Goal: Transaction & Acquisition: Purchase product/service

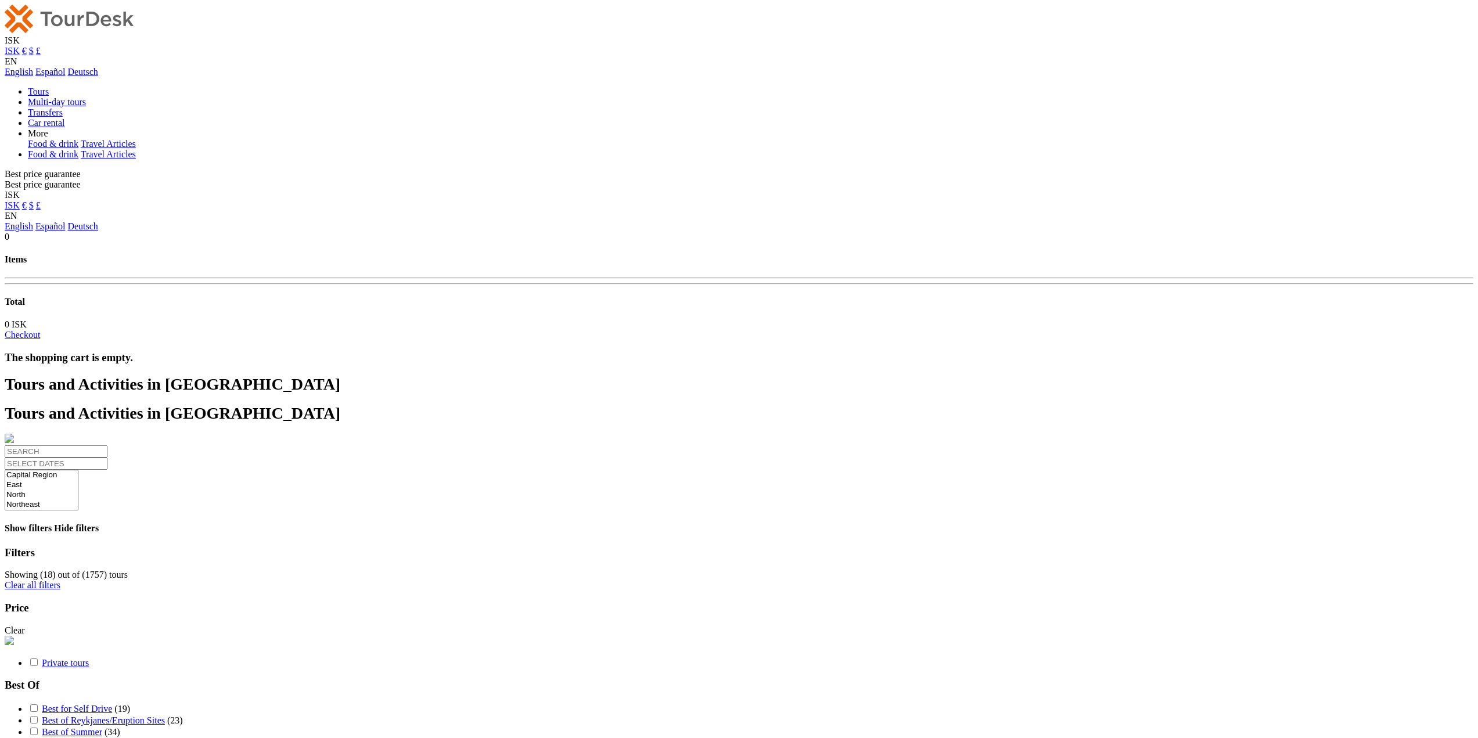
select select
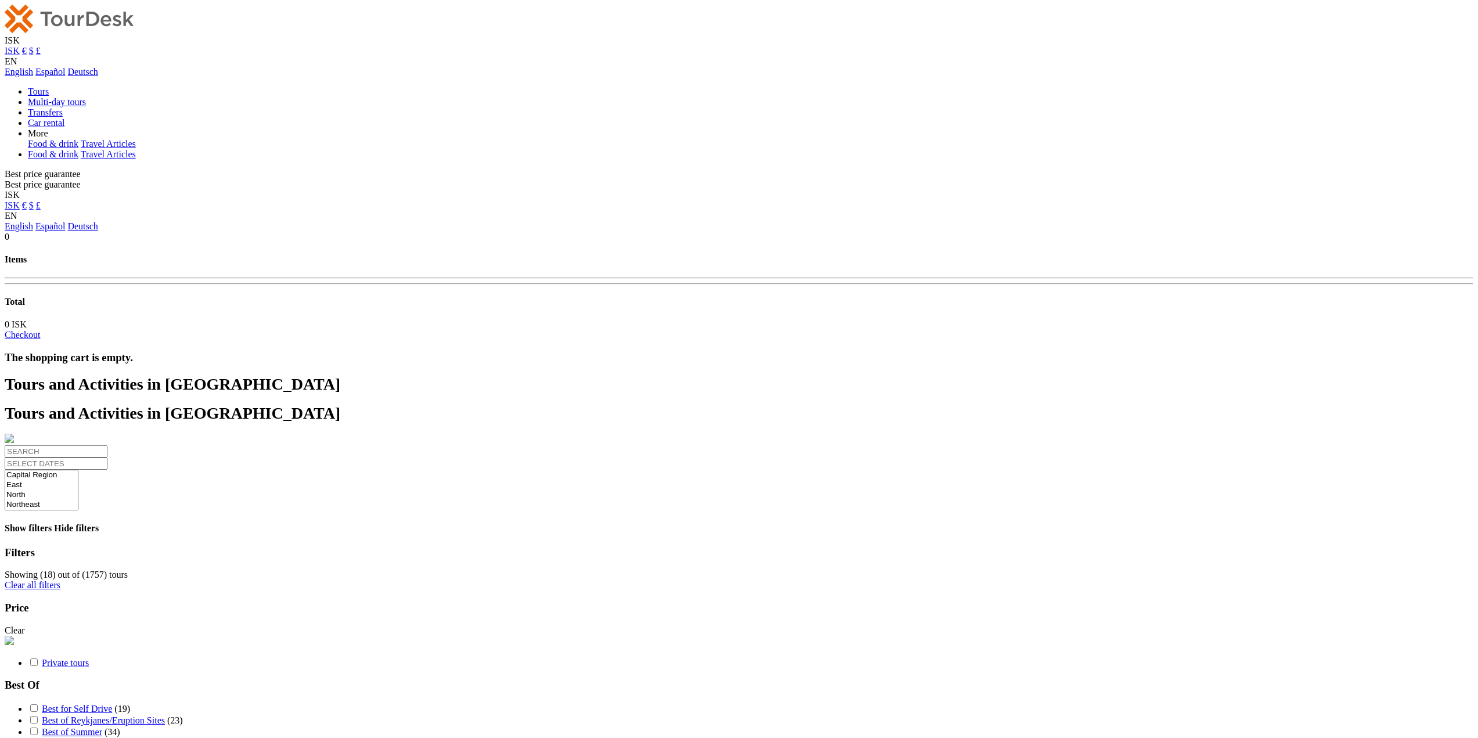
select select
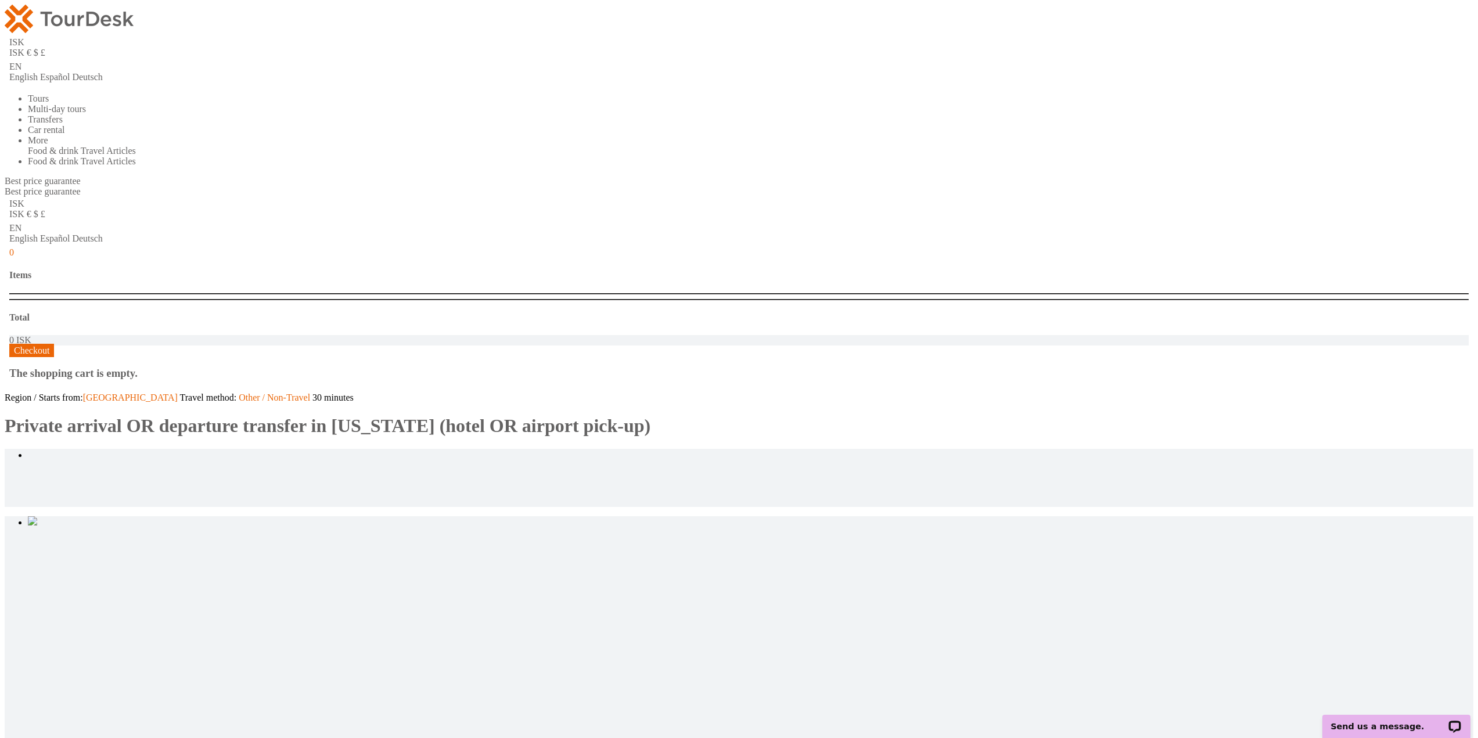
type input "2"
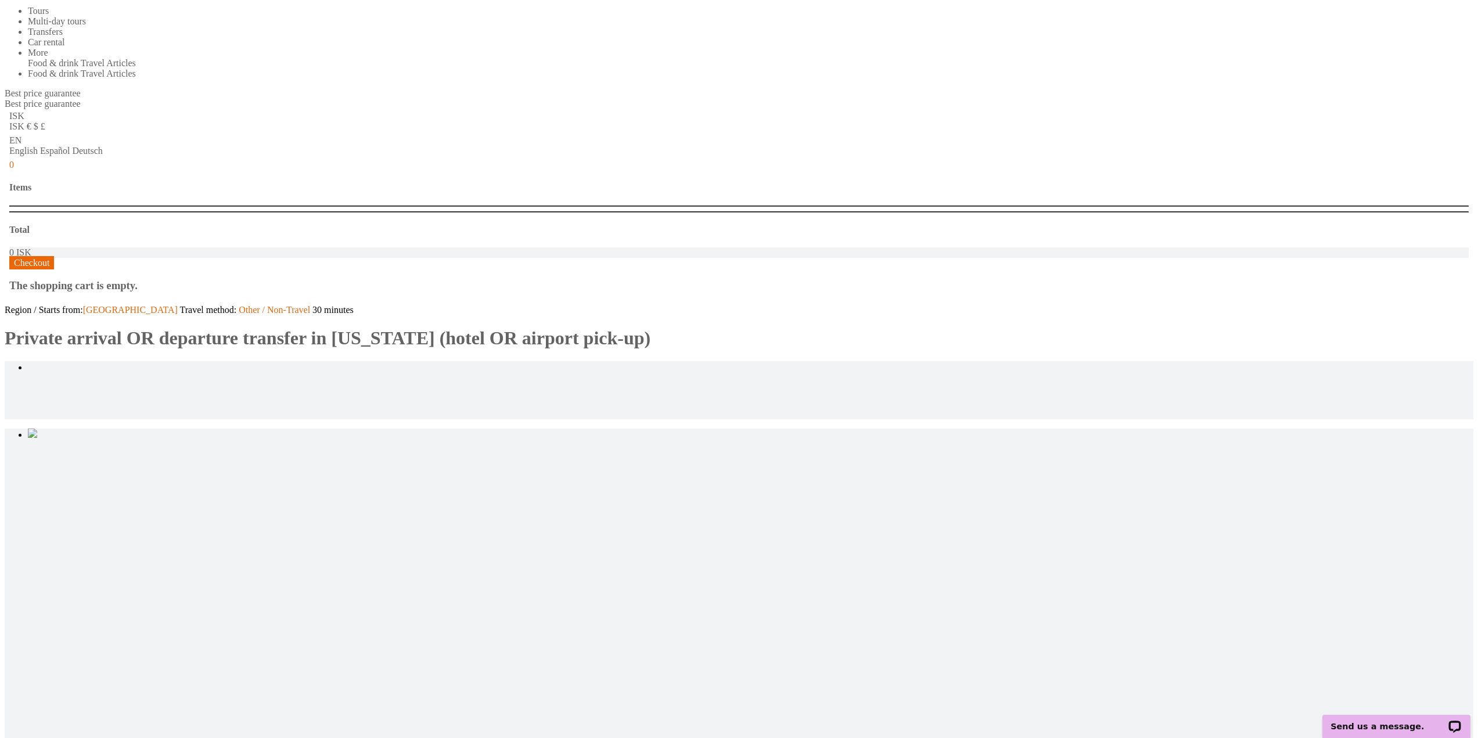
scroll to position [232, 0]
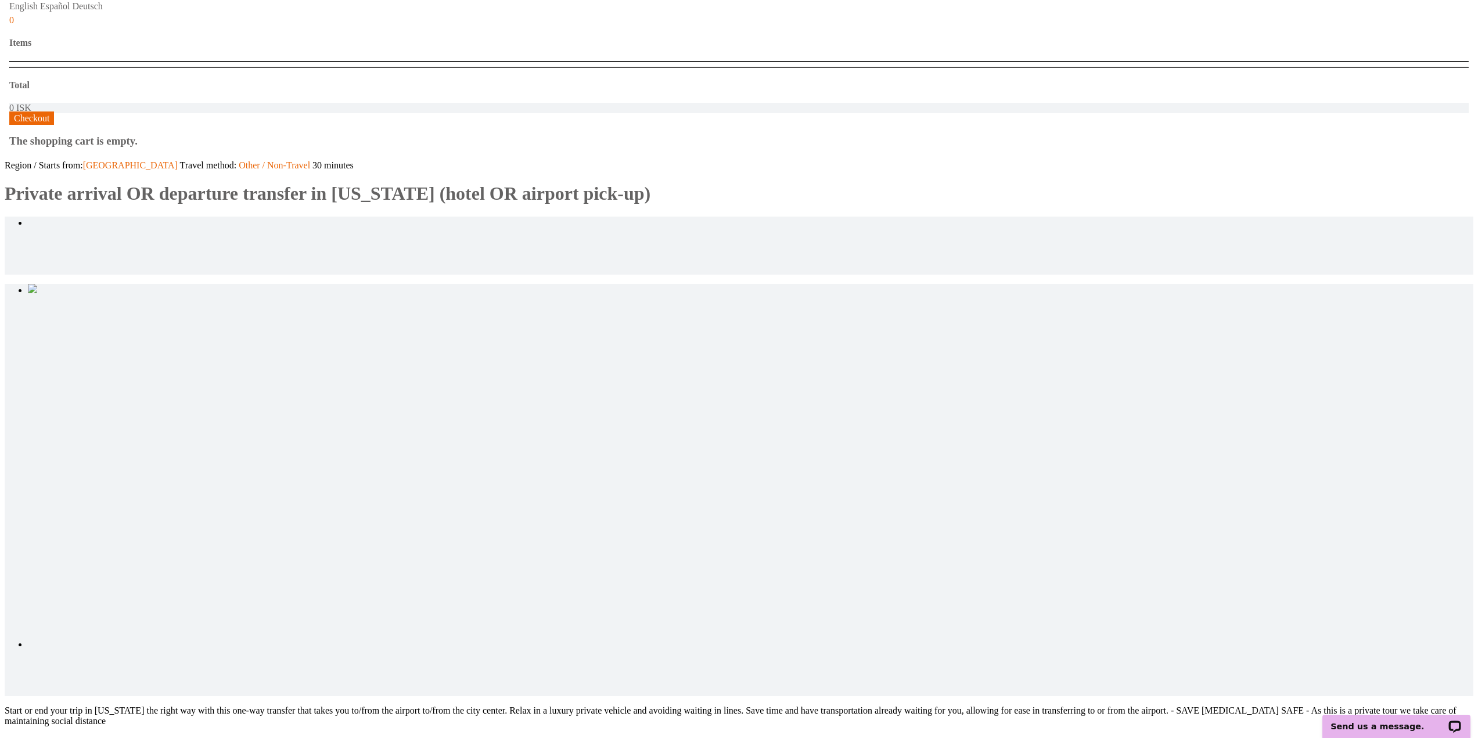
type input "2"
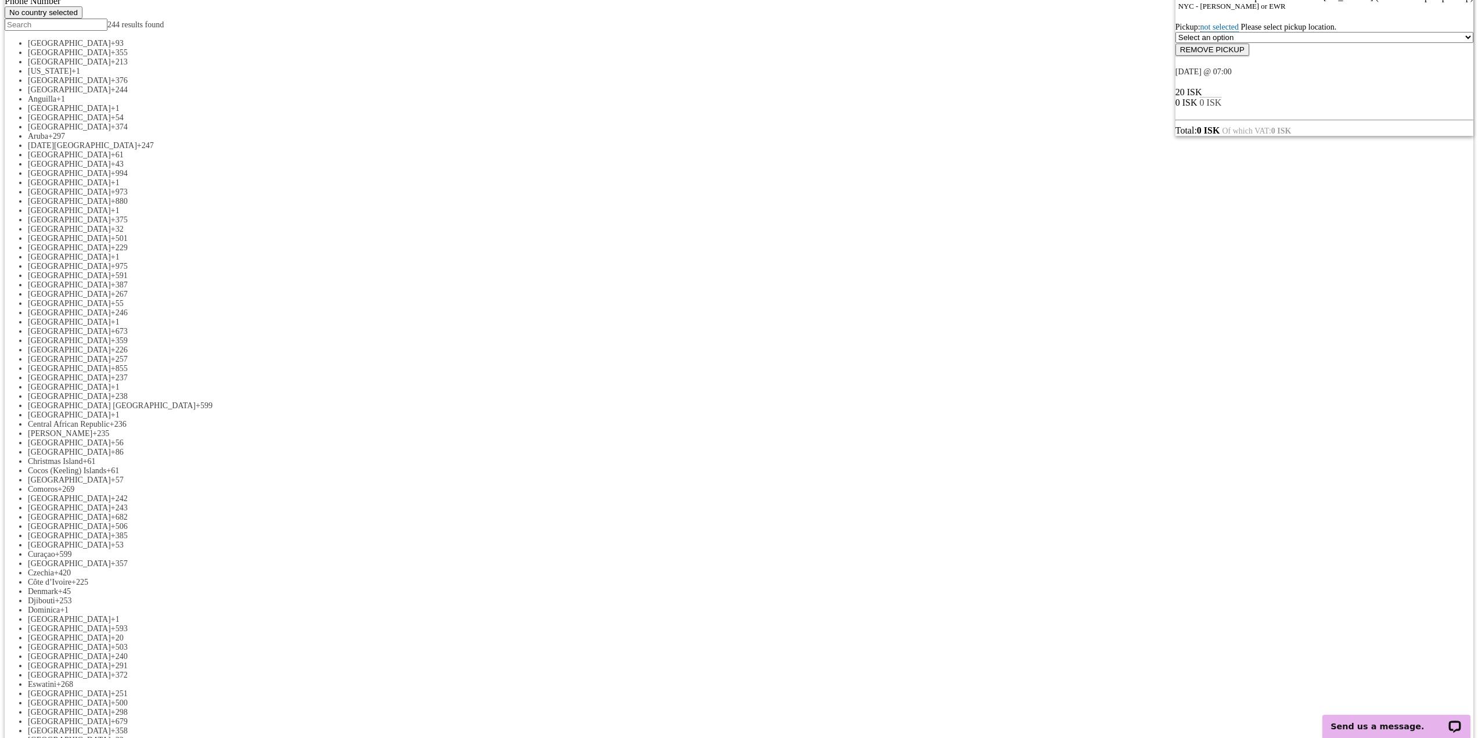
scroll to position [232, 0]
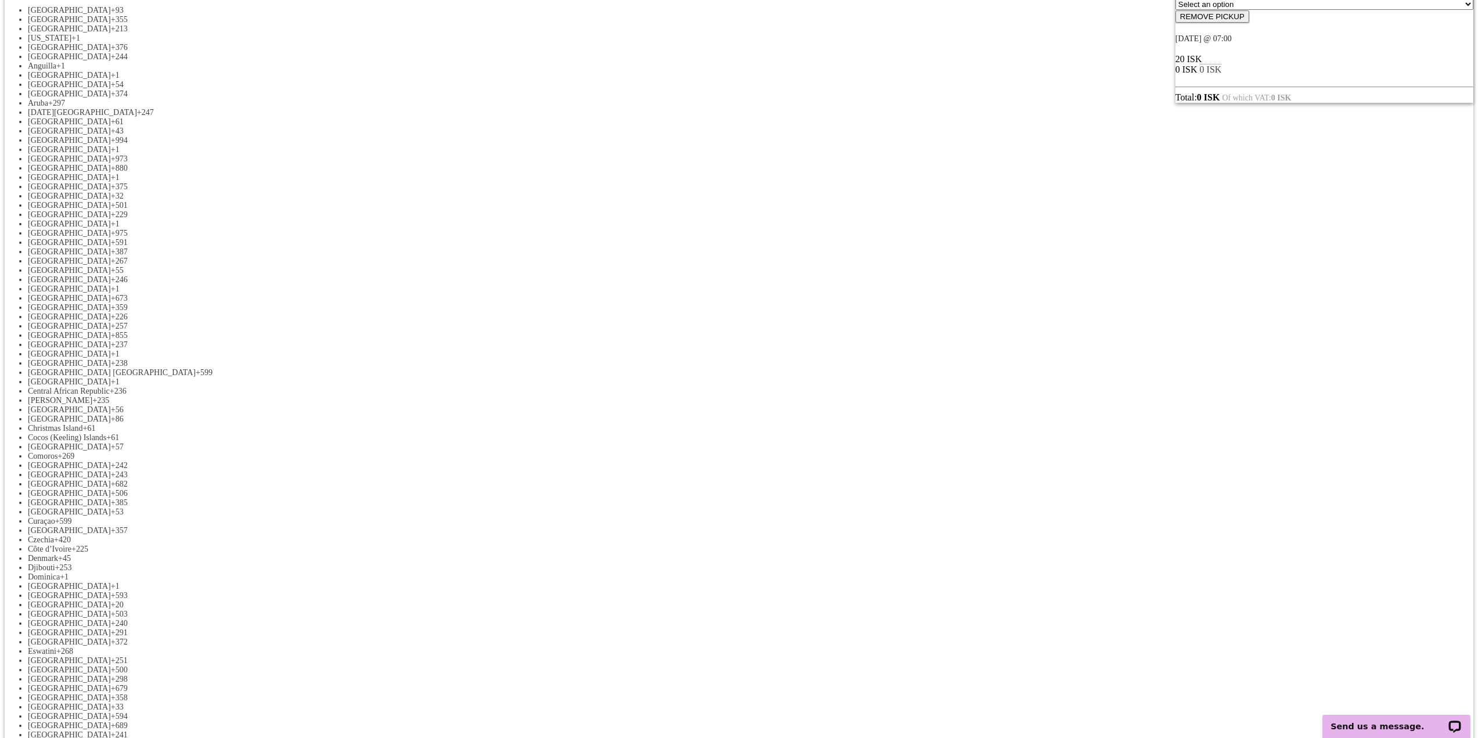
select select "FREETEXT"
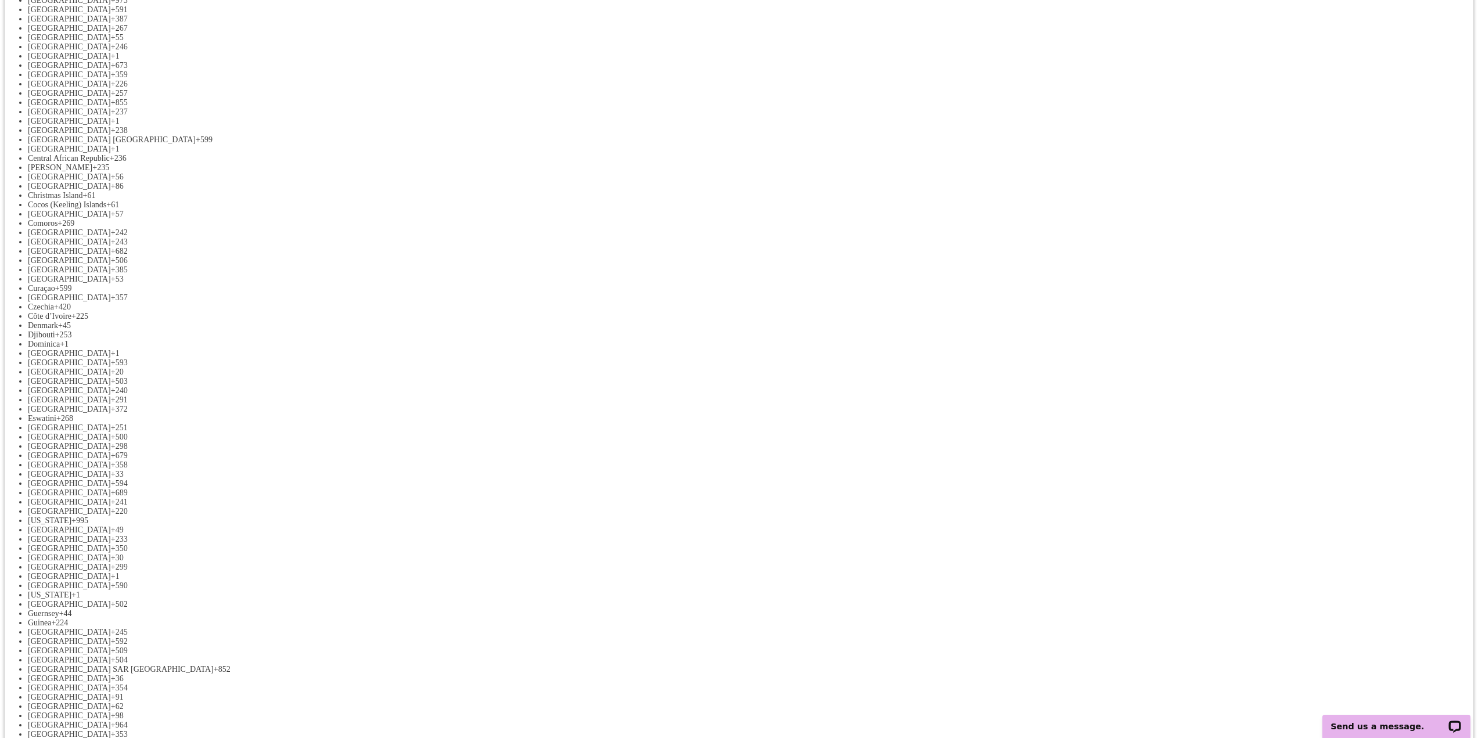
scroll to position [465, 0]
select select "FREETEXT"
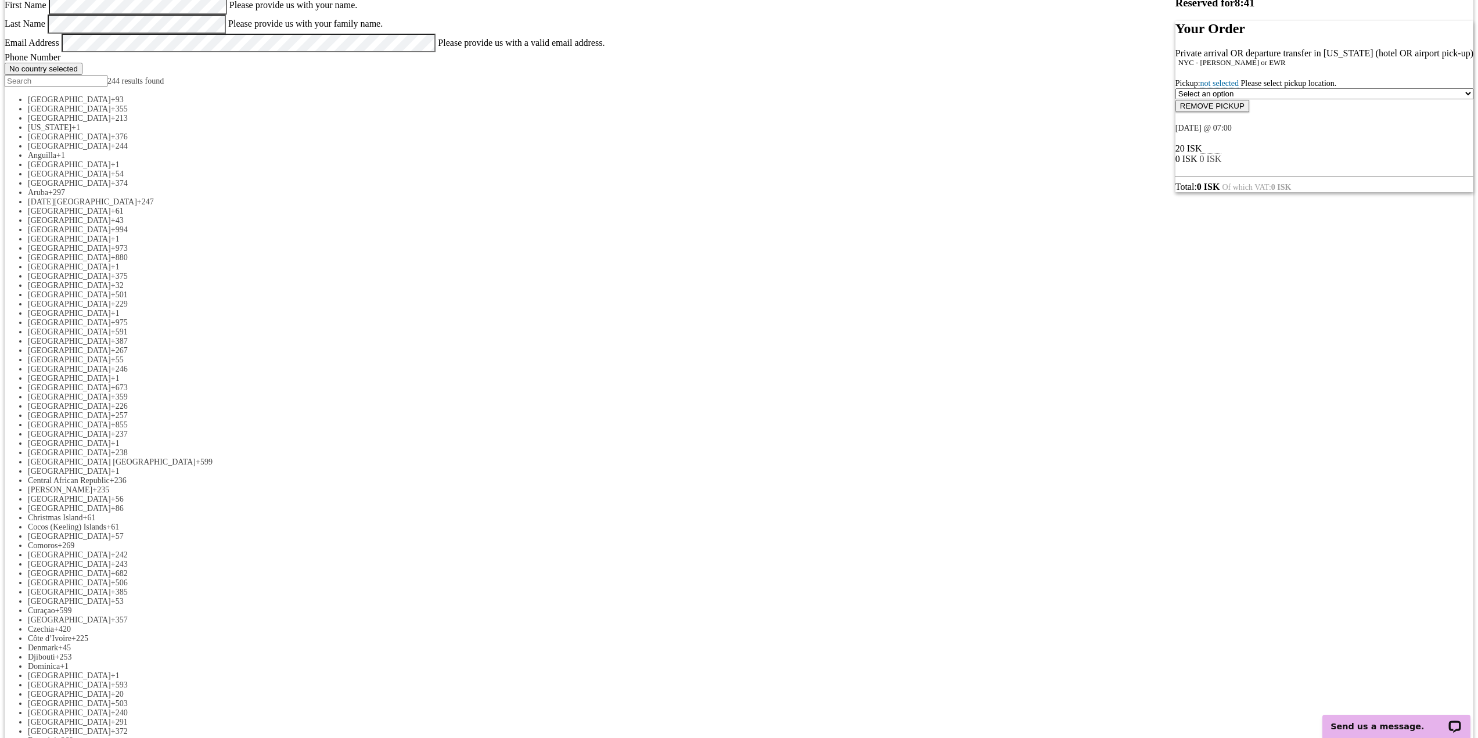
scroll to position [58, 0]
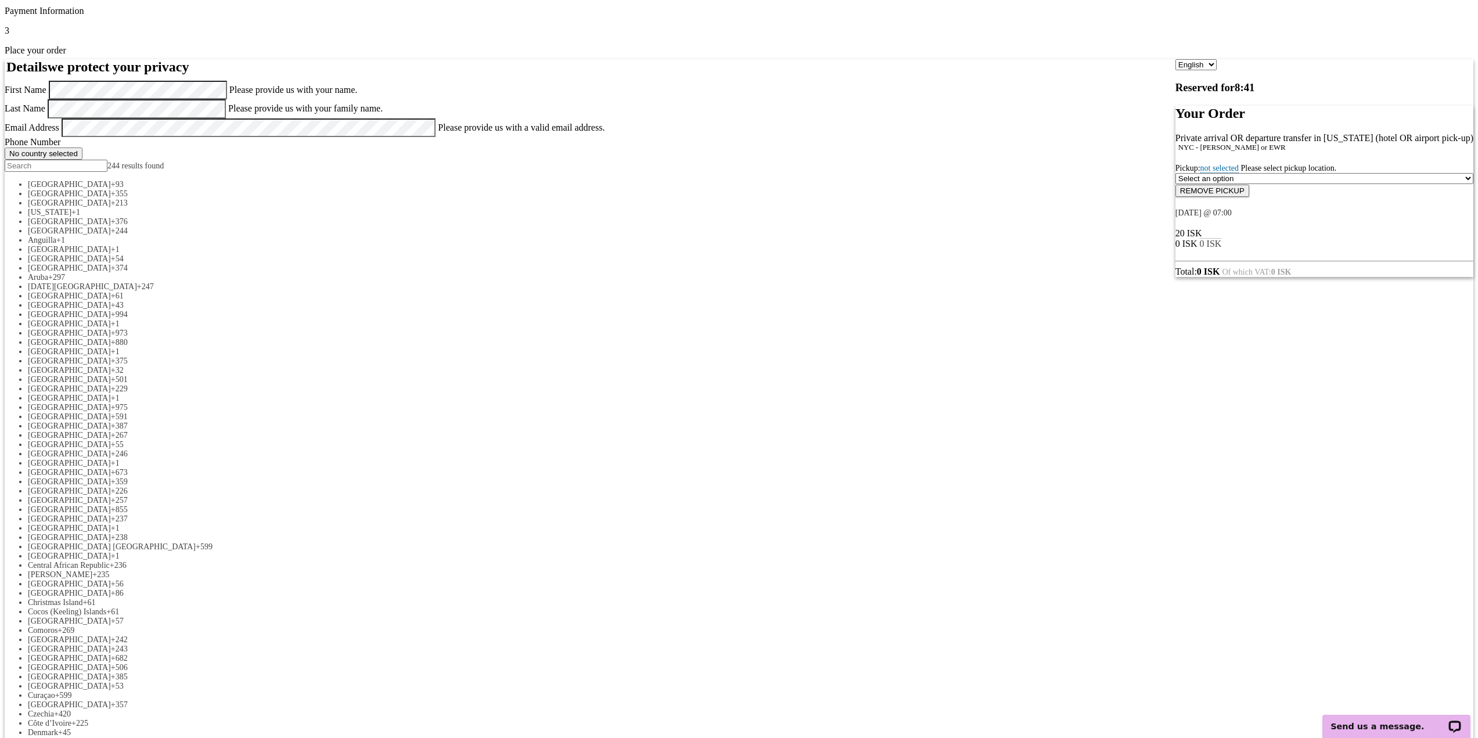
select select "LOCATION_REFERENCE"
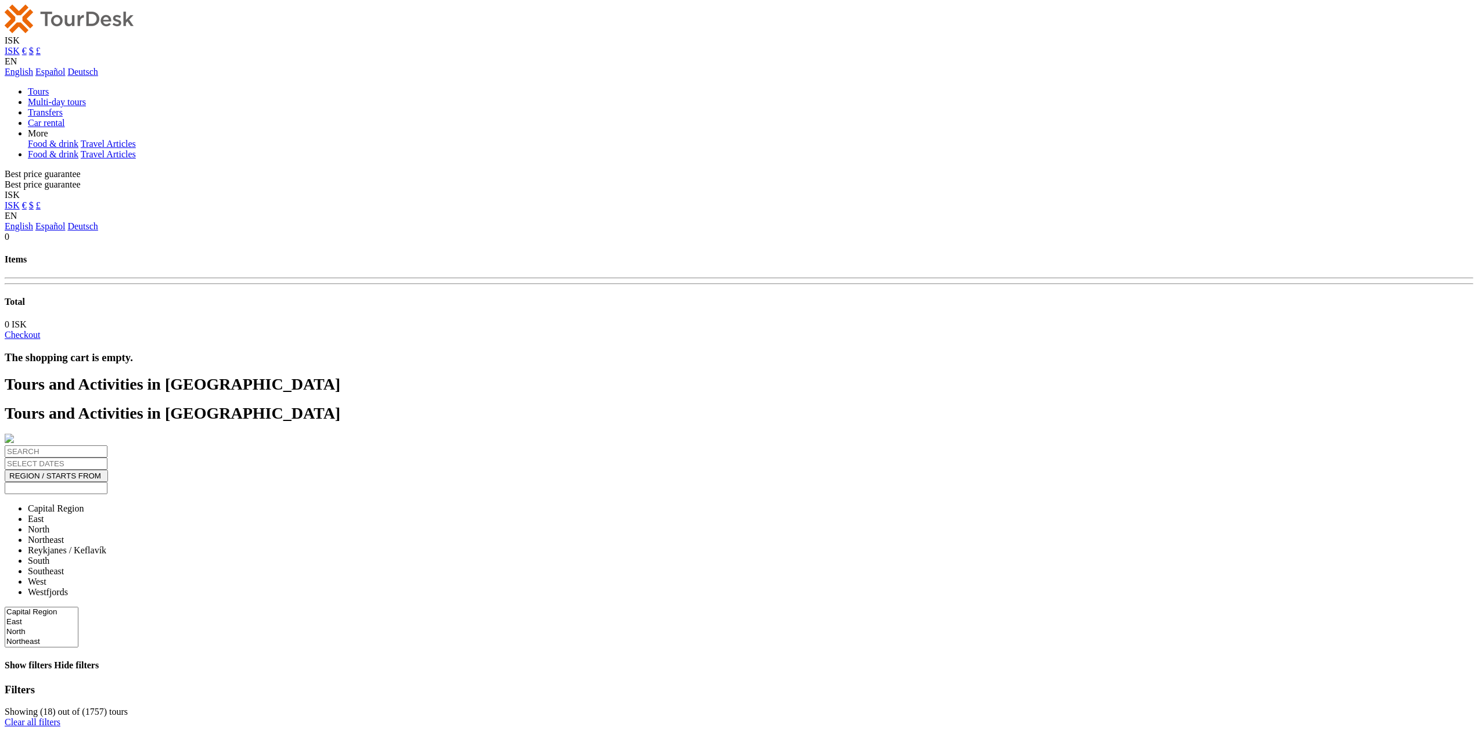
select select
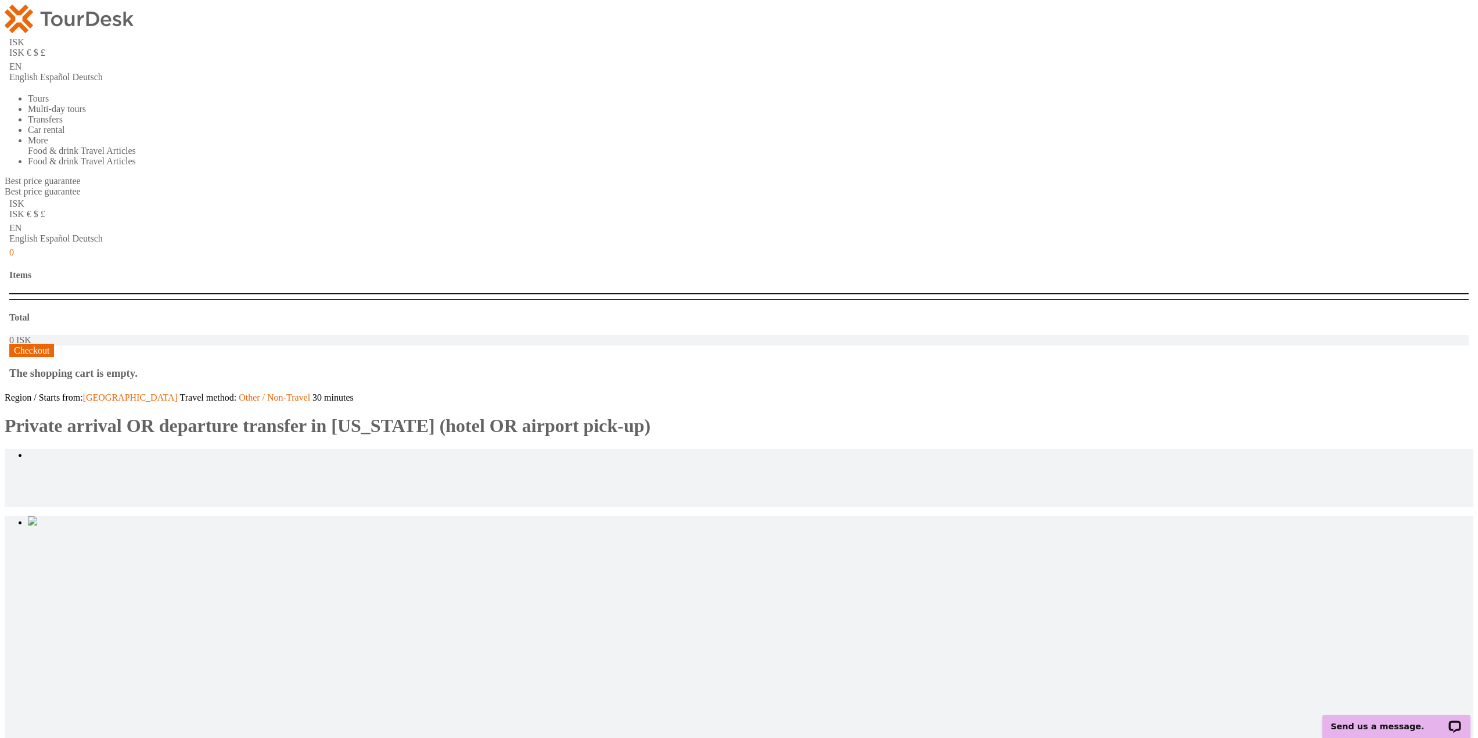
type input "2"
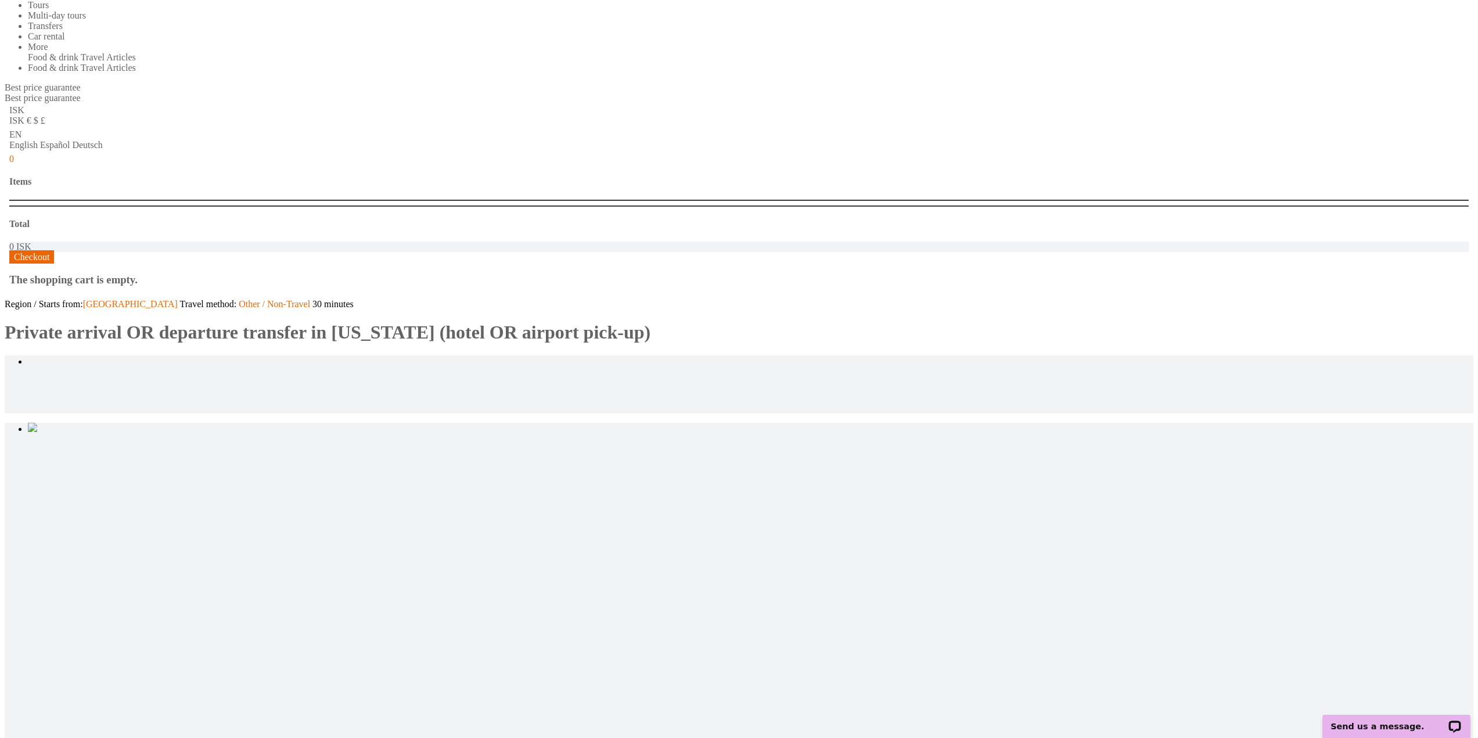
scroll to position [290, 0]
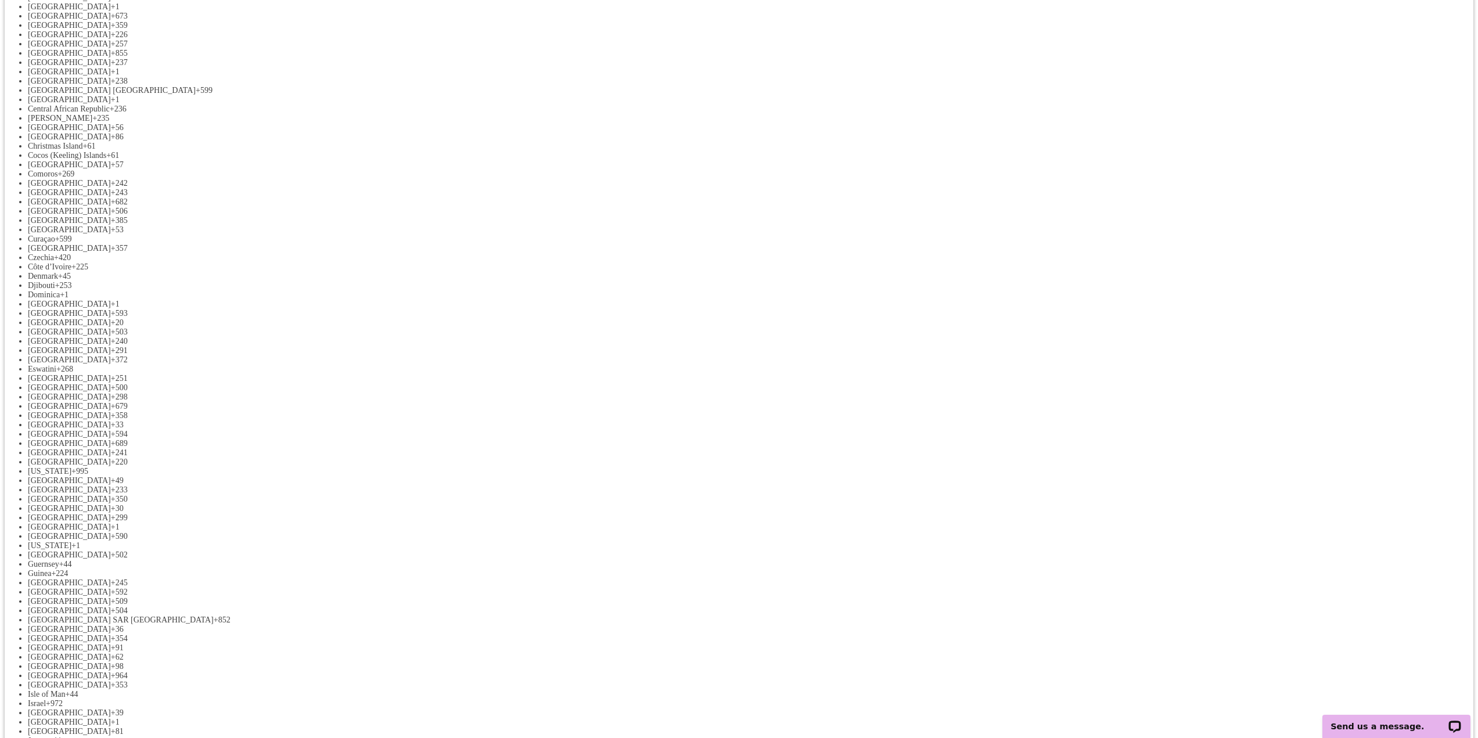
scroll to position [755, 0]
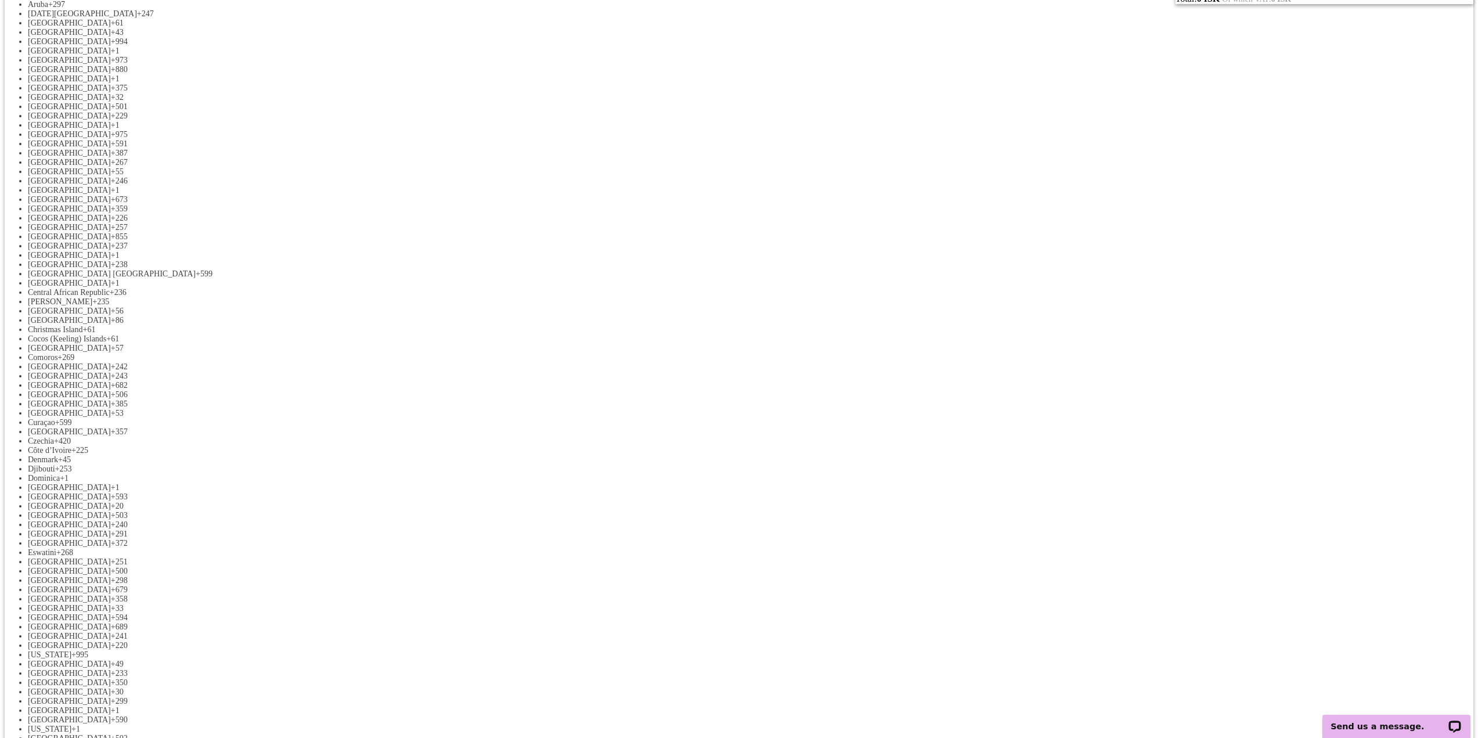
scroll to position [116, 0]
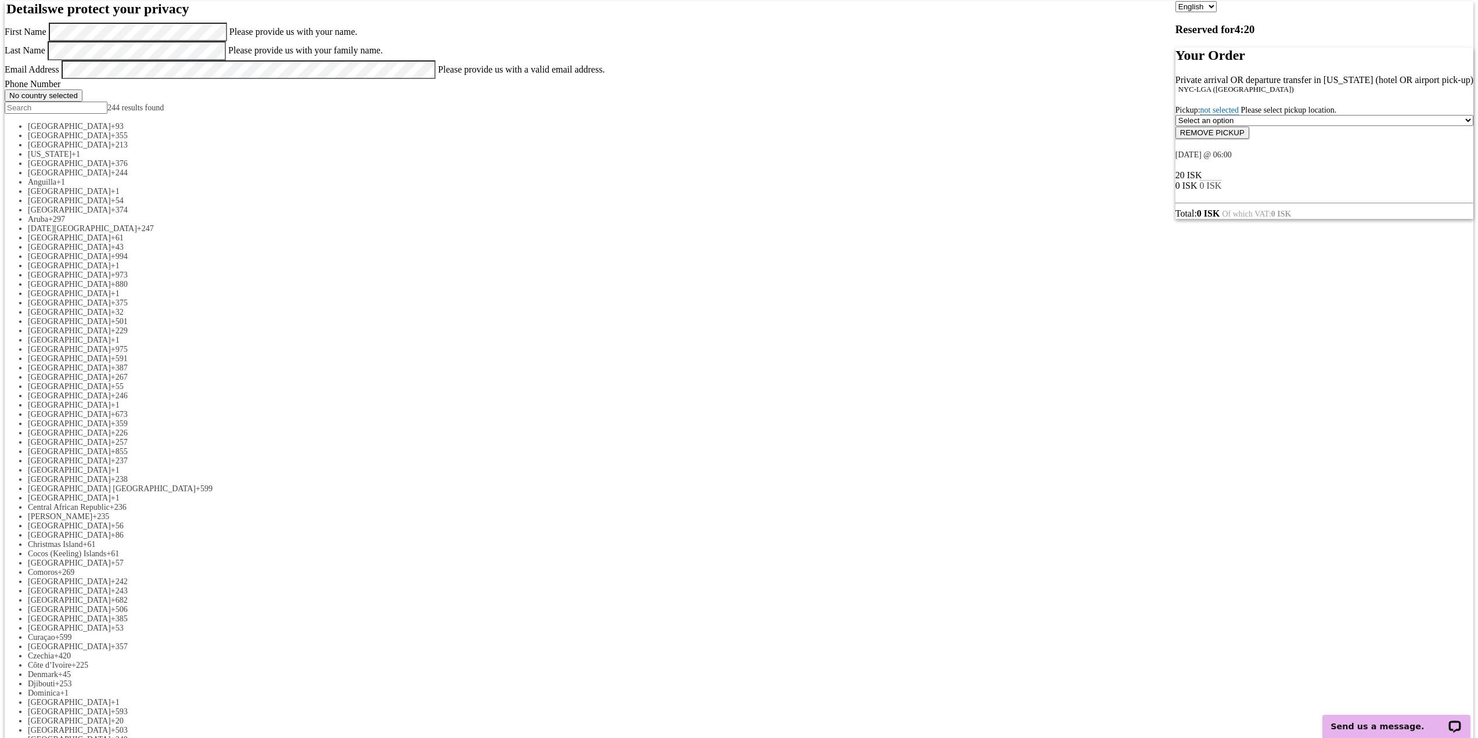
select select "LOCATION_REFERENCE"
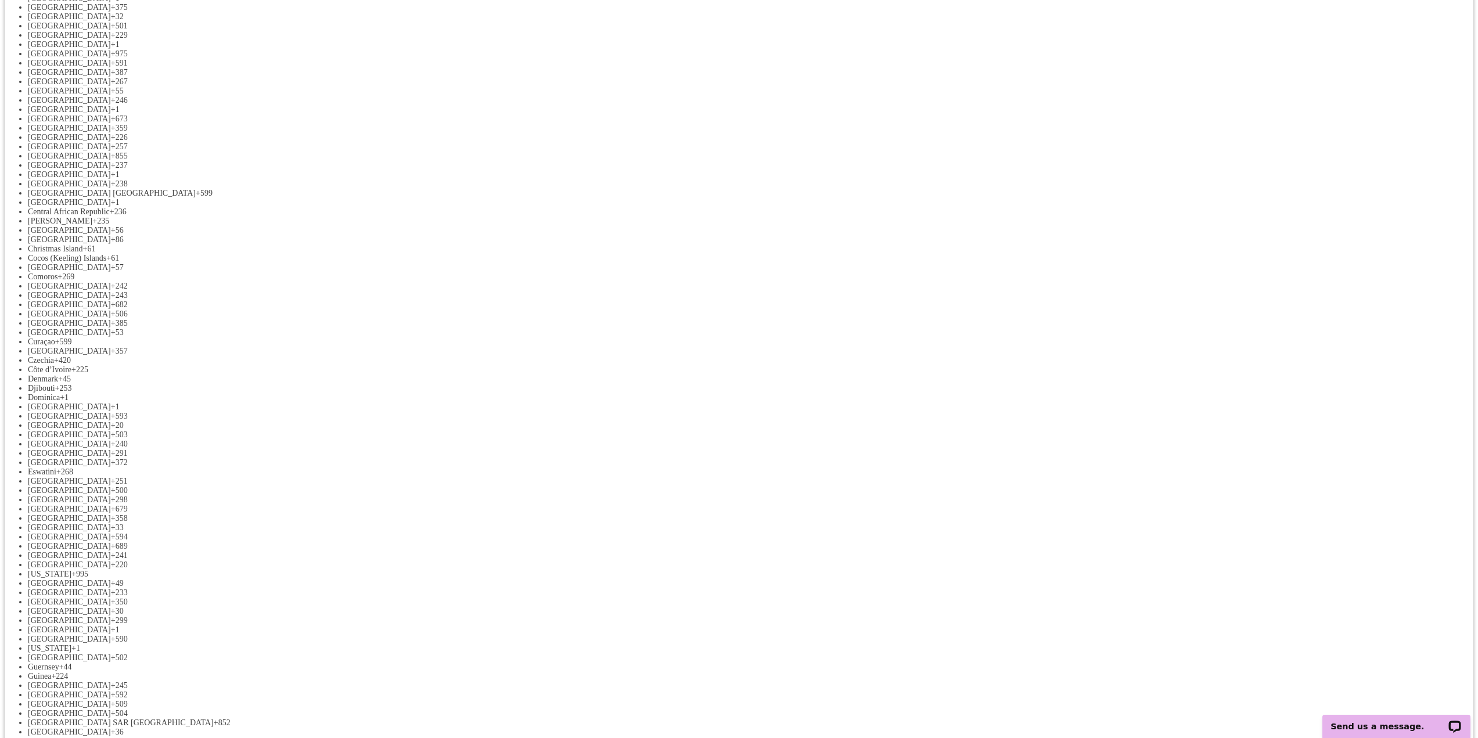
scroll to position [581, 0]
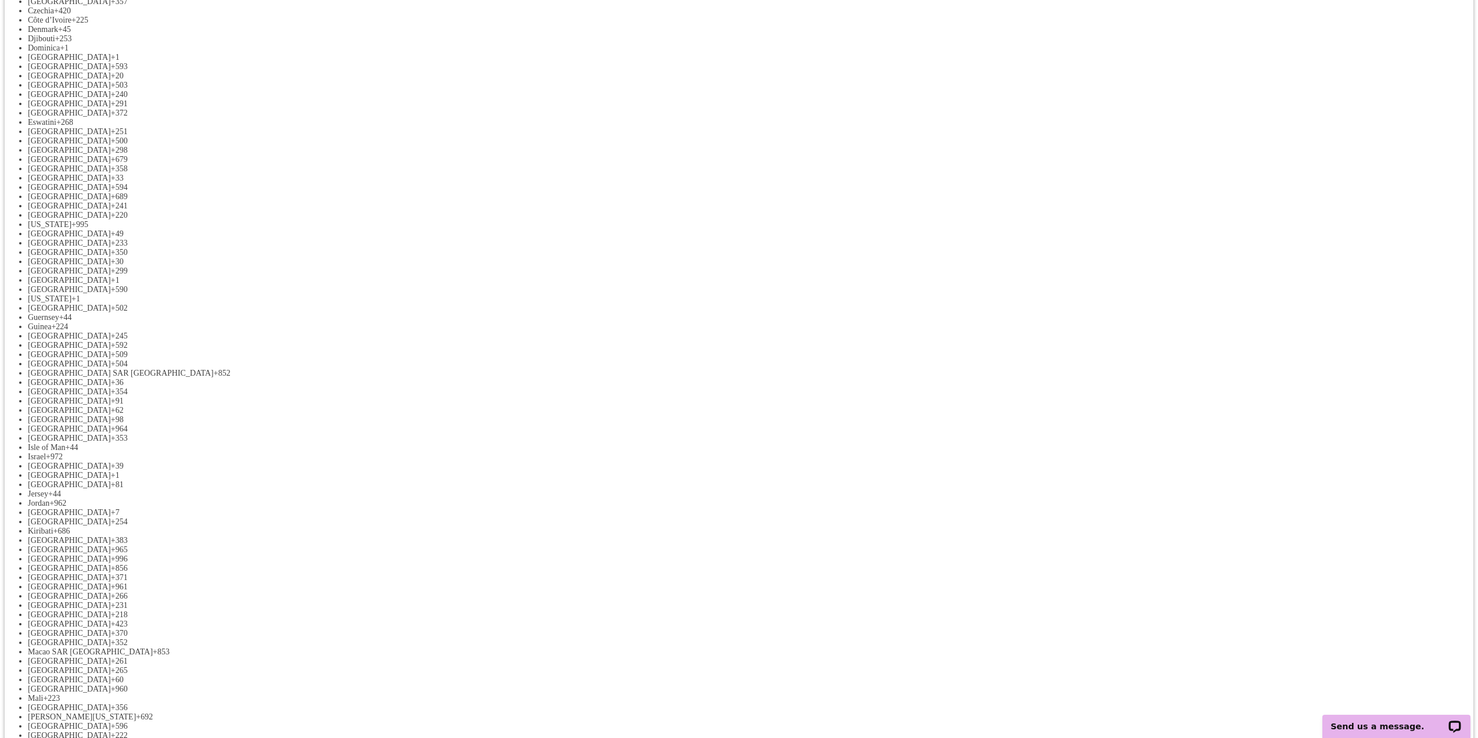
scroll to position [929, 0]
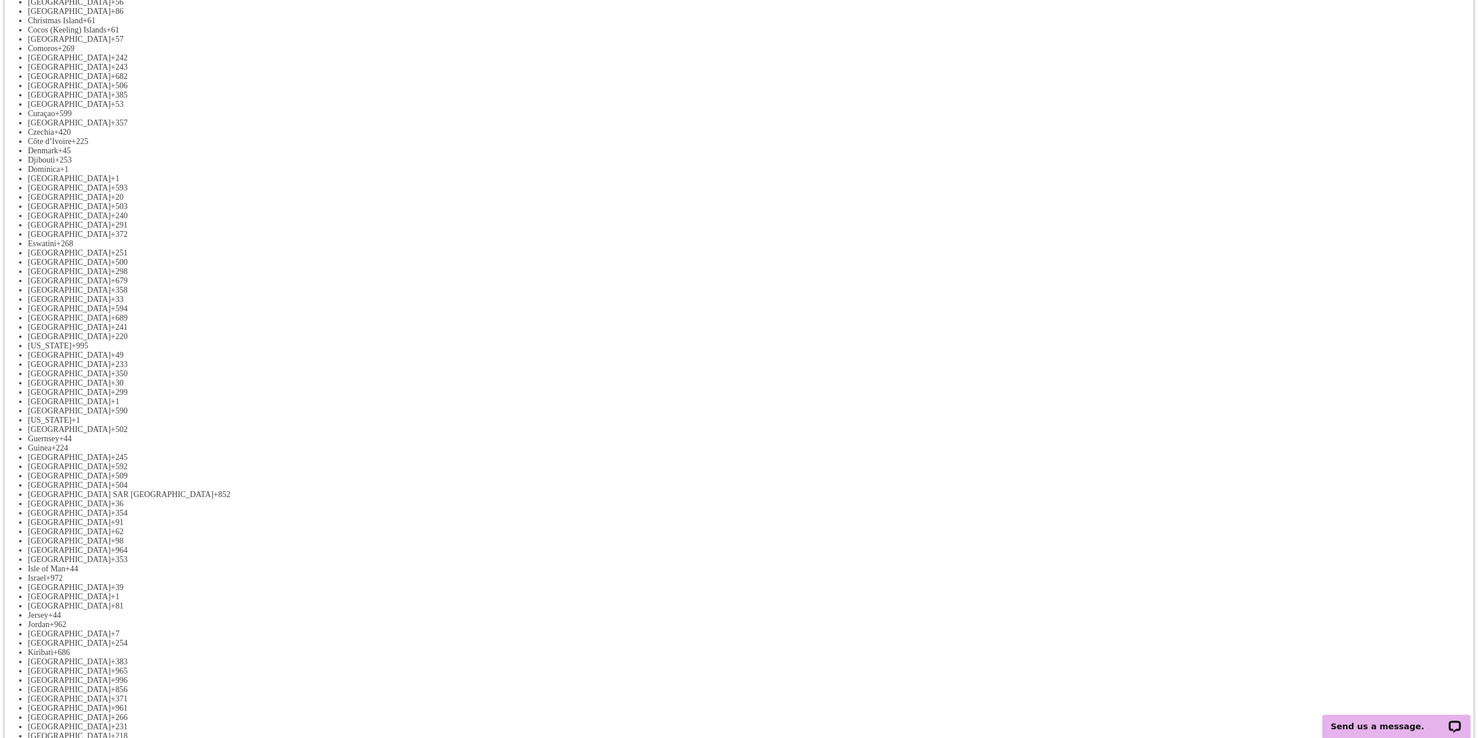
scroll to position [465, 0]
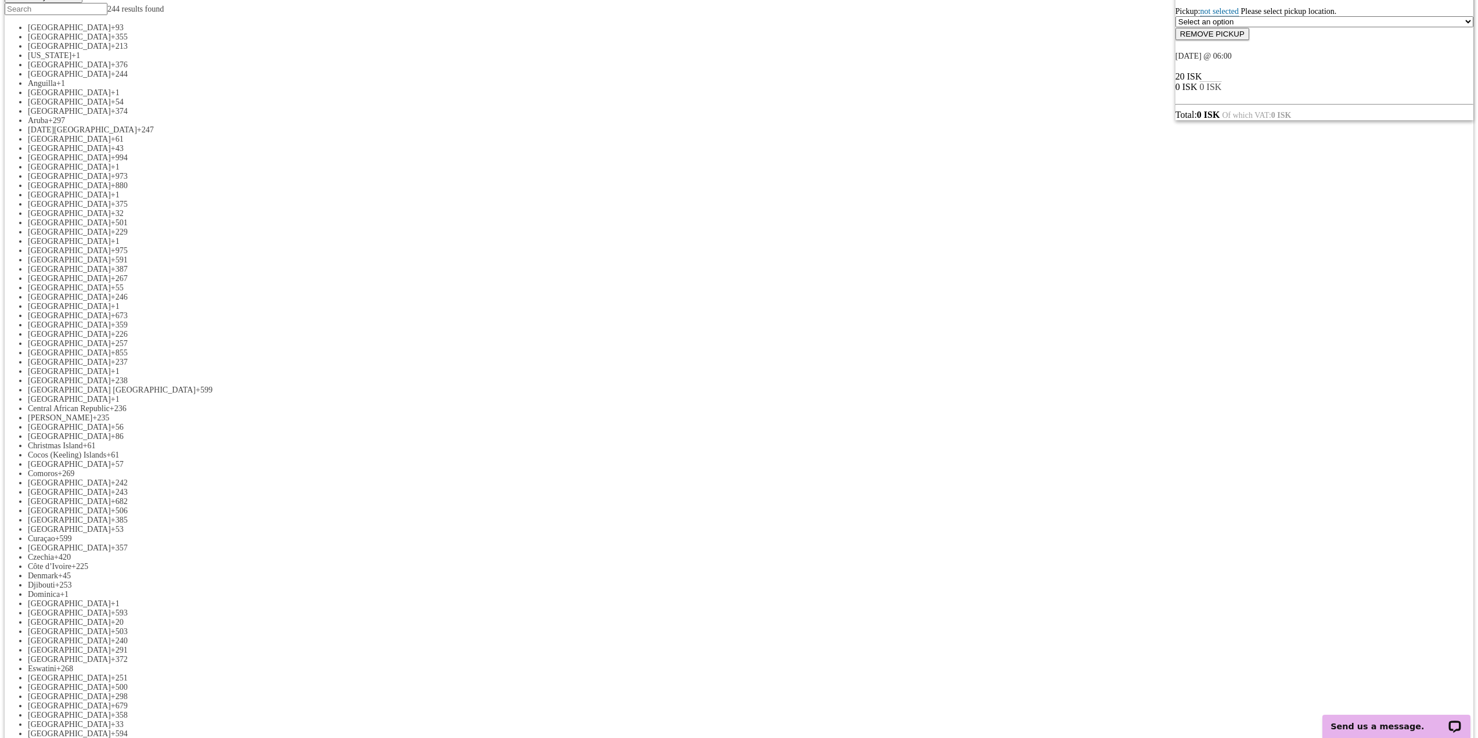
scroll to position [349, 0]
